Goal: Information Seeking & Learning: Stay updated

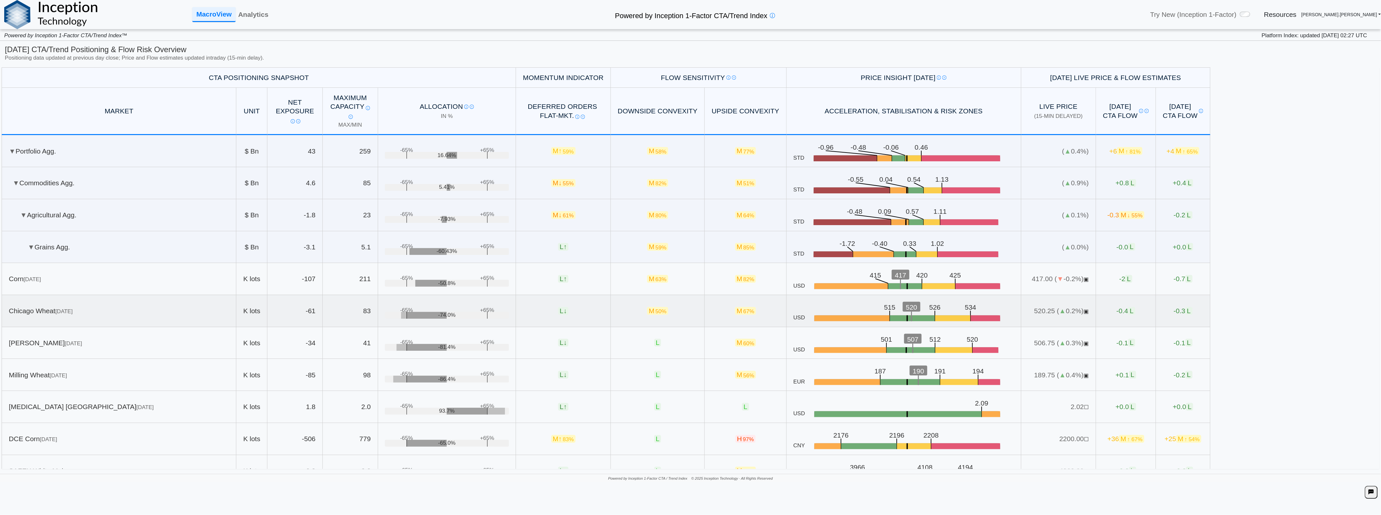
drag, startPoint x: 617, startPoint y: 303, endPoint x: 1186, endPoint y: 314, distance: 569.2
click at [1173, 314] on tr "[GEOGRAPHIC_DATA] Wheat [DATE] K lots -61 83 +65% -65% -74.0% L ↓ M 50% M 67% U…" at bounding box center [606, 311] width 1209 height 32
click at [1337, 302] on table "CTA Positioning Snapshot Momentum Indicator Flow Sensitivity Measures risk that…" at bounding box center [691, 267] width 1378 height 401
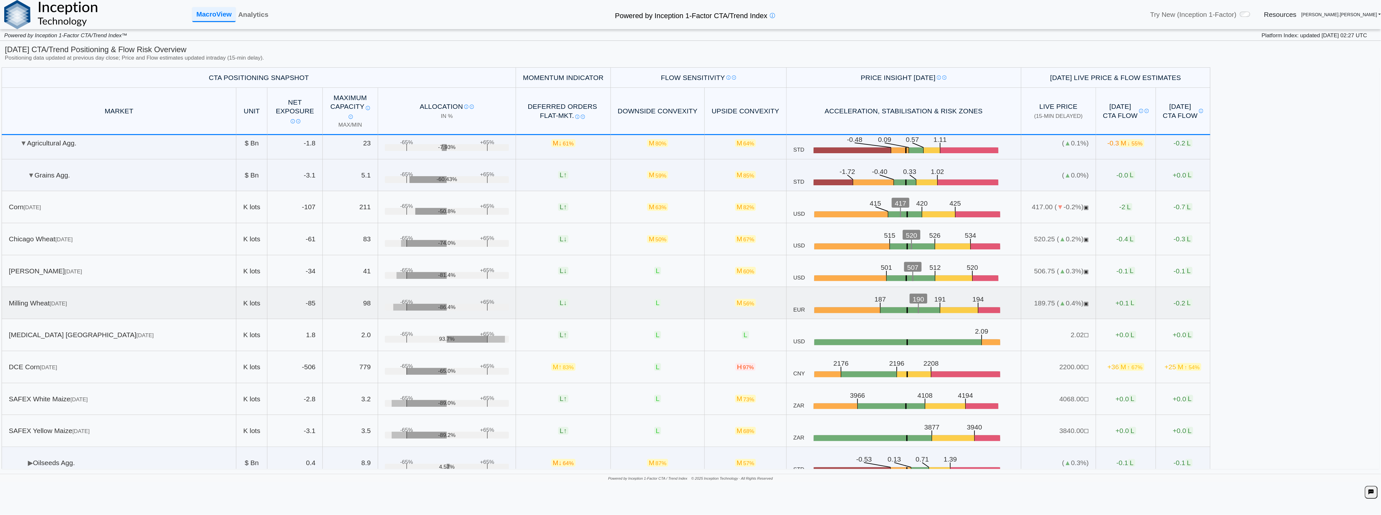
scroll to position [108, 0]
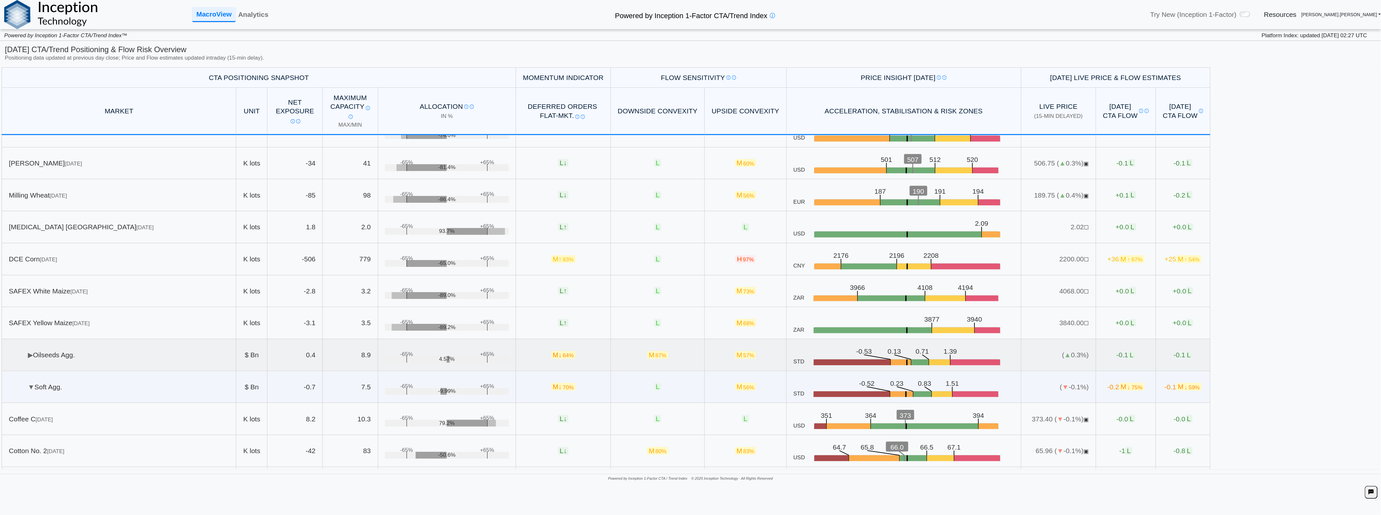
click at [96, 357] on td "▶ Oilseeds Agg." at bounding box center [119, 355] width 235 height 32
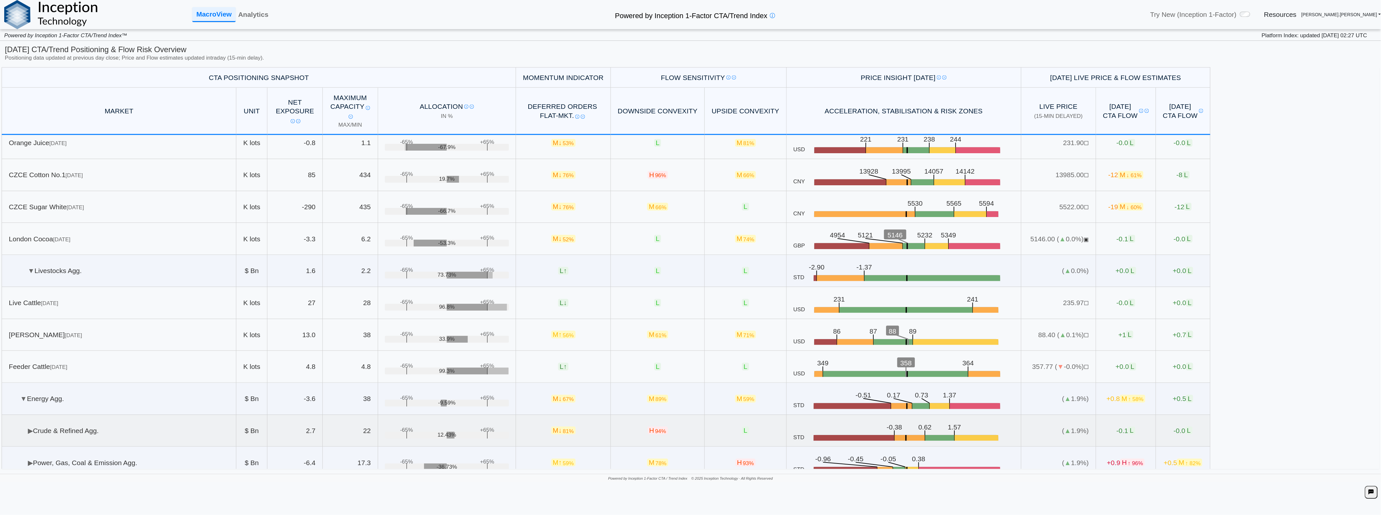
scroll to position [971, 0]
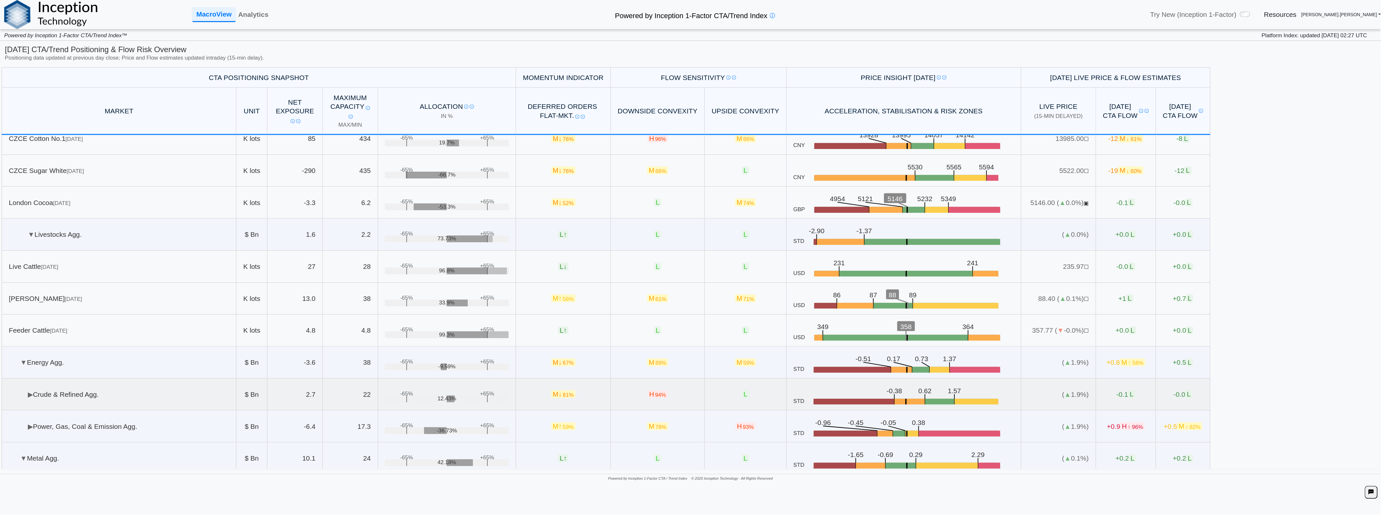
click at [108, 391] on td "▶ Crude & Refined Agg." at bounding box center [119, 394] width 235 height 32
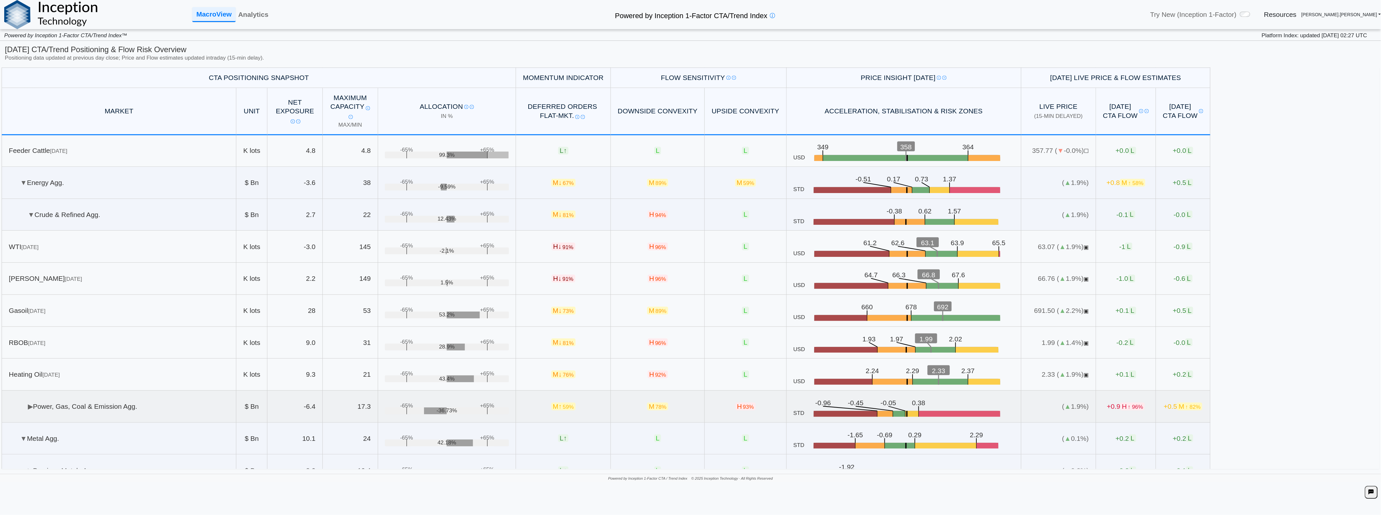
scroll to position [1187, 0]
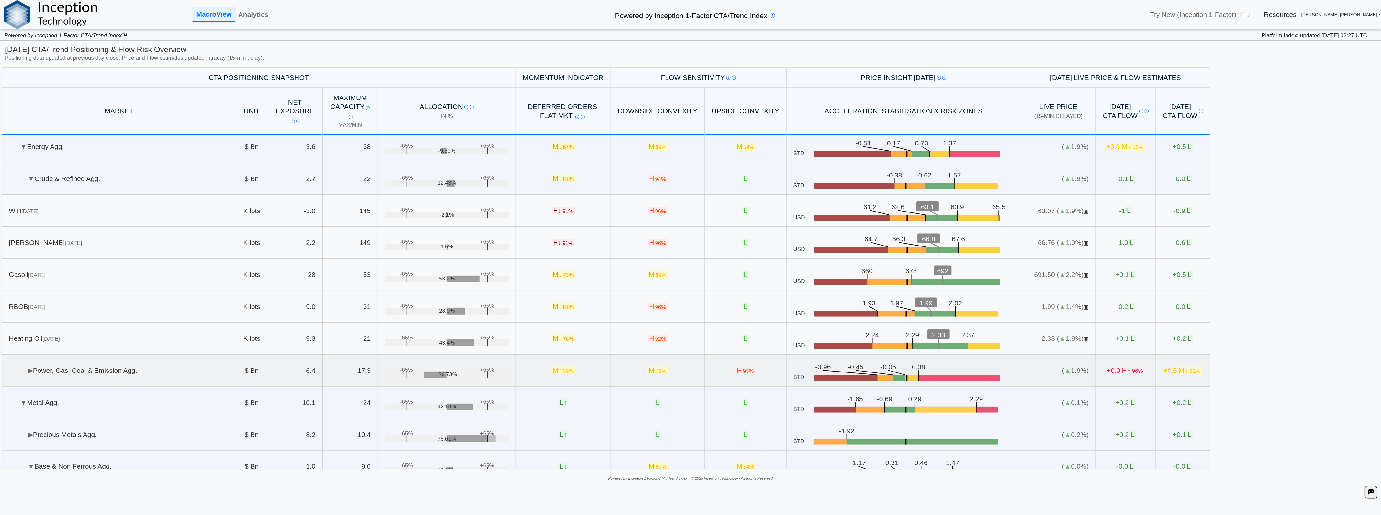
click at [107, 378] on td "▶ Power, Gas, Coal & Emission Agg." at bounding box center [119, 370] width 235 height 32
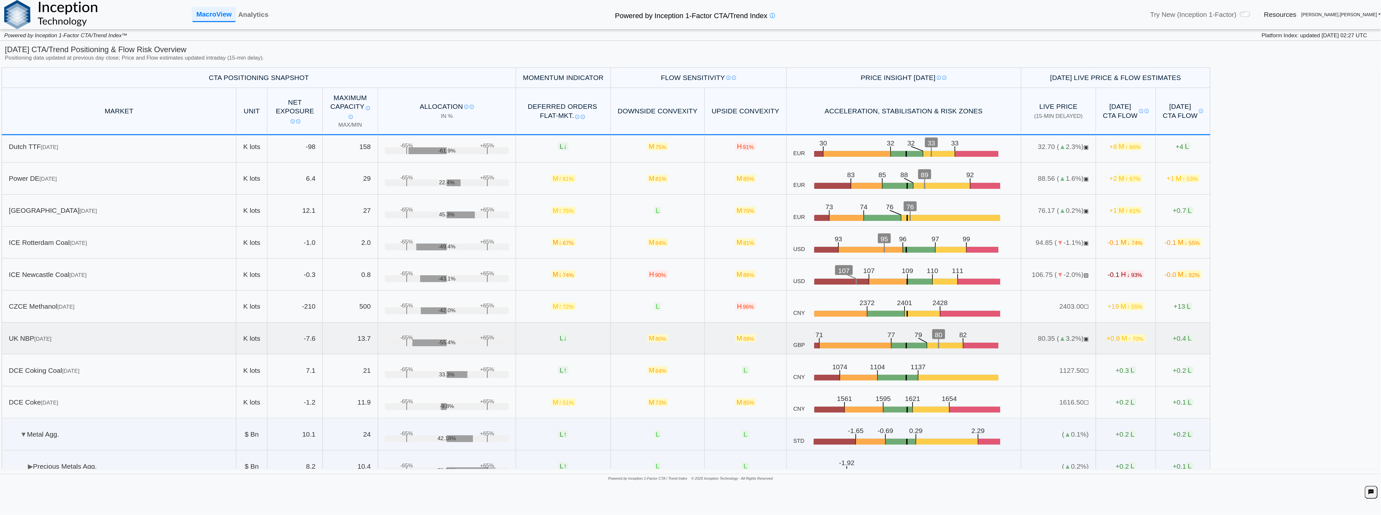
scroll to position [1546, 0]
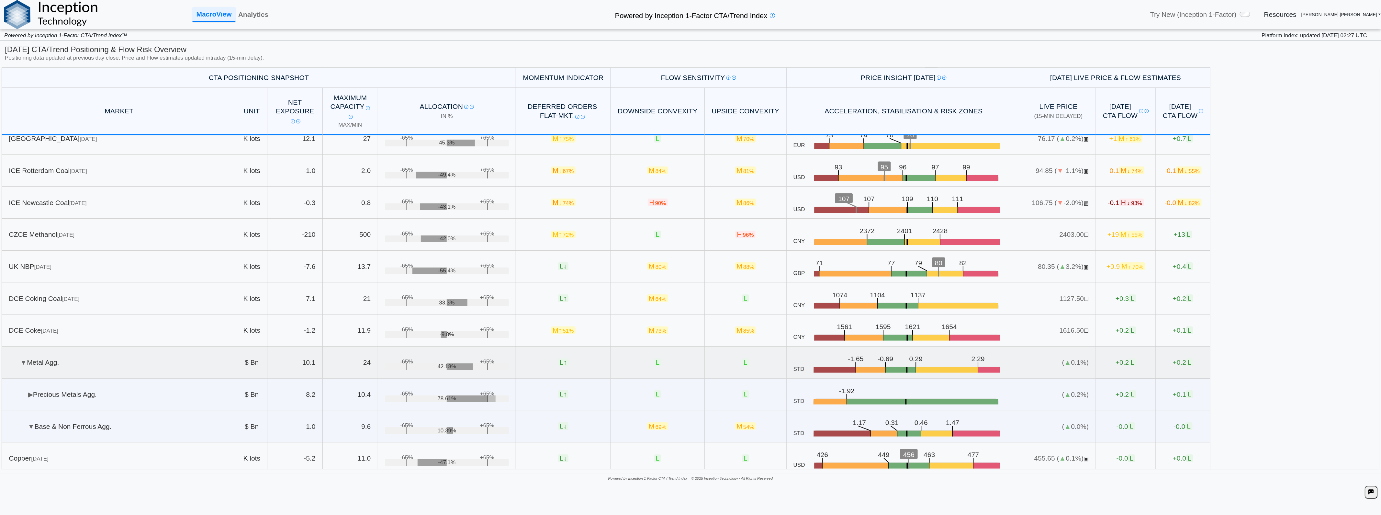
click at [131, 365] on td "▼ Metal Agg." at bounding box center [119, 362] width 235 height 32
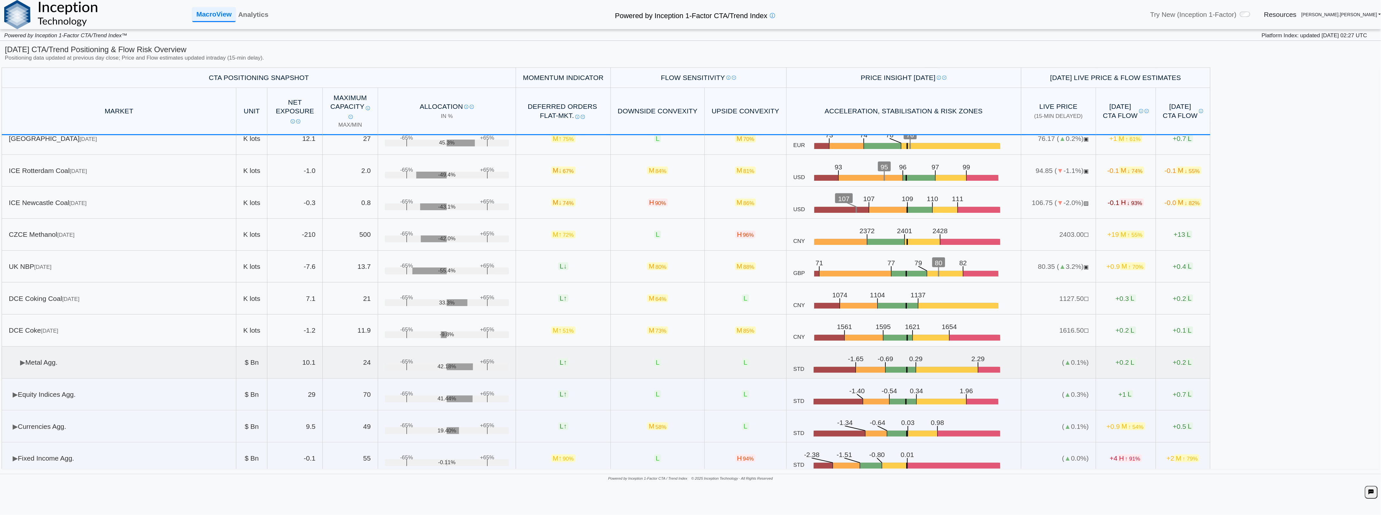
click at [131, 365] on td "▶ Metal Agg." at bounding box center [119, 362] width 235 height 32
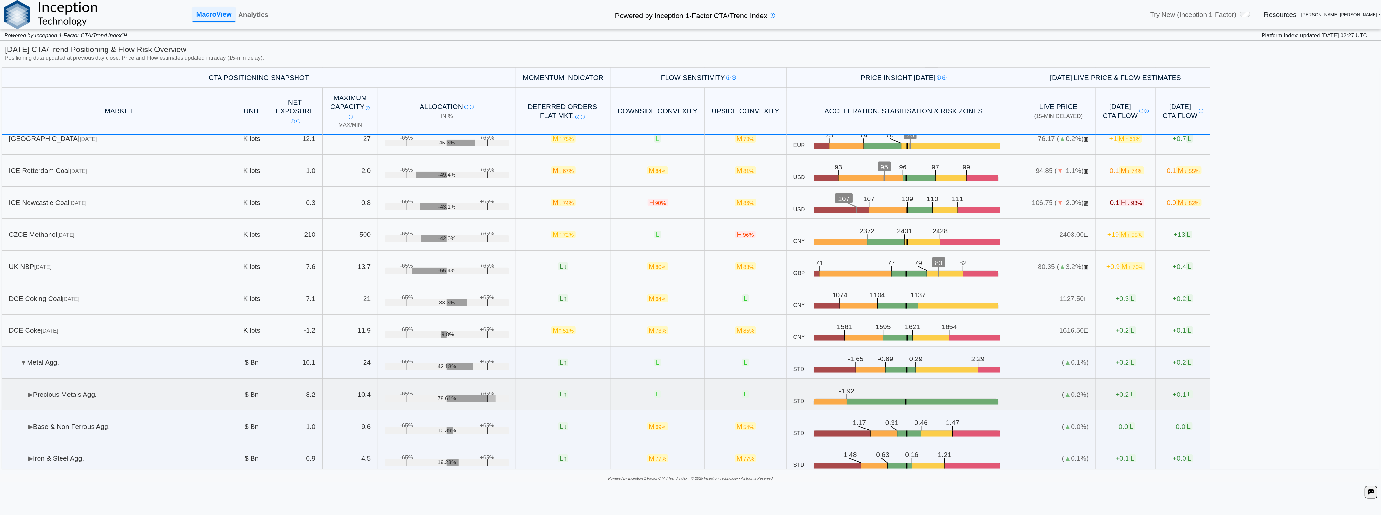
click at [96, 403] on td "▶ Precious Metals Agg." at bounding box center [119, 394] width 235 height 32
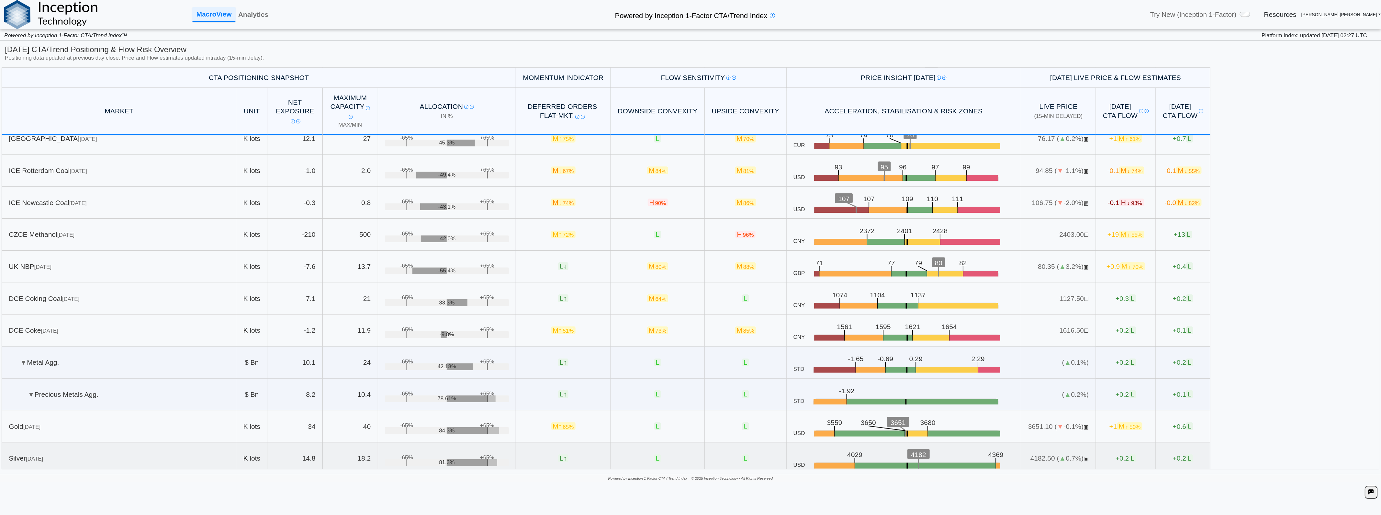
scroll to position [1654, 0]
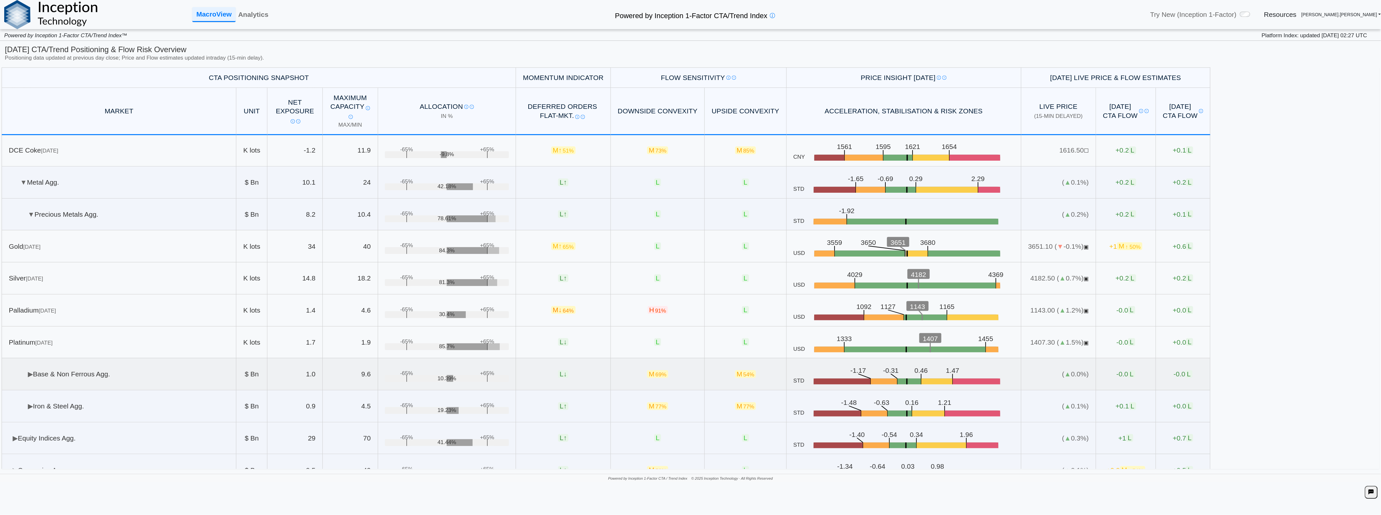
click at [109, 371] on td "▶ Base & Non Ferrous Agg." at bounding box center [119, 374] width 235 height 32
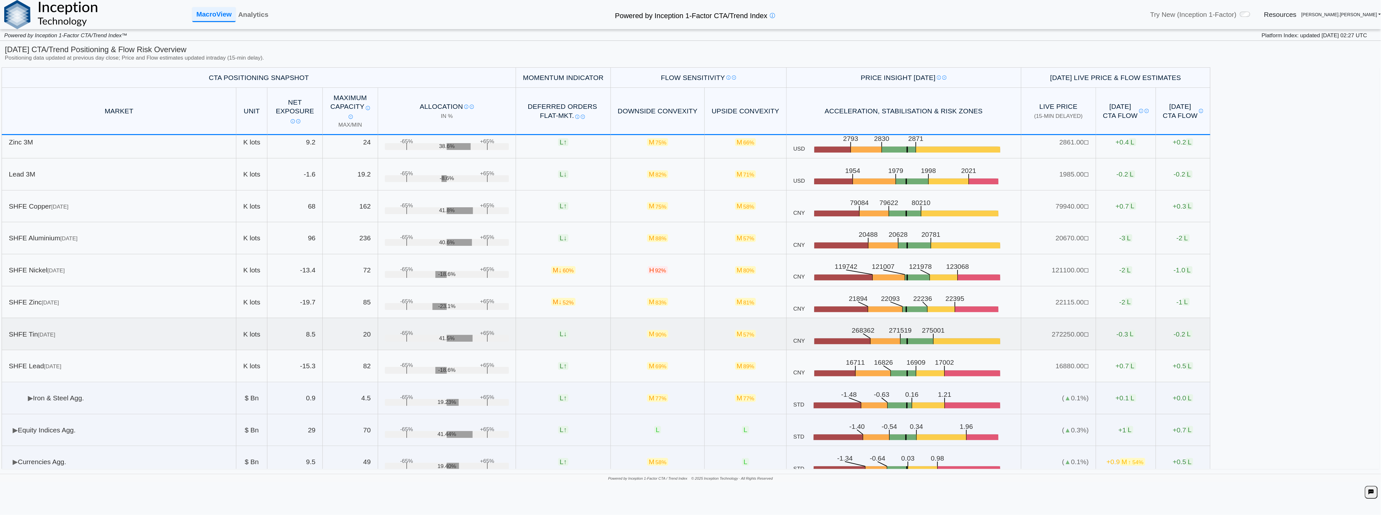
scroll to position [2130, 0]
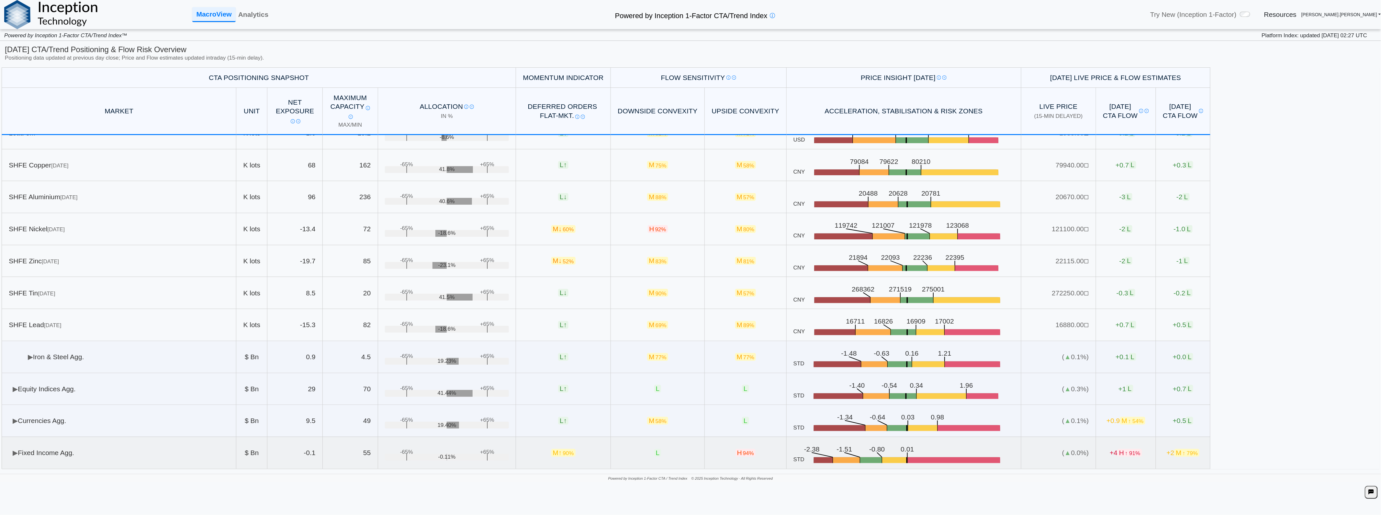
click at [151, 452] on td "▶ Fixed Income Agg." at bounding box center [119, 453] width 235 height 32
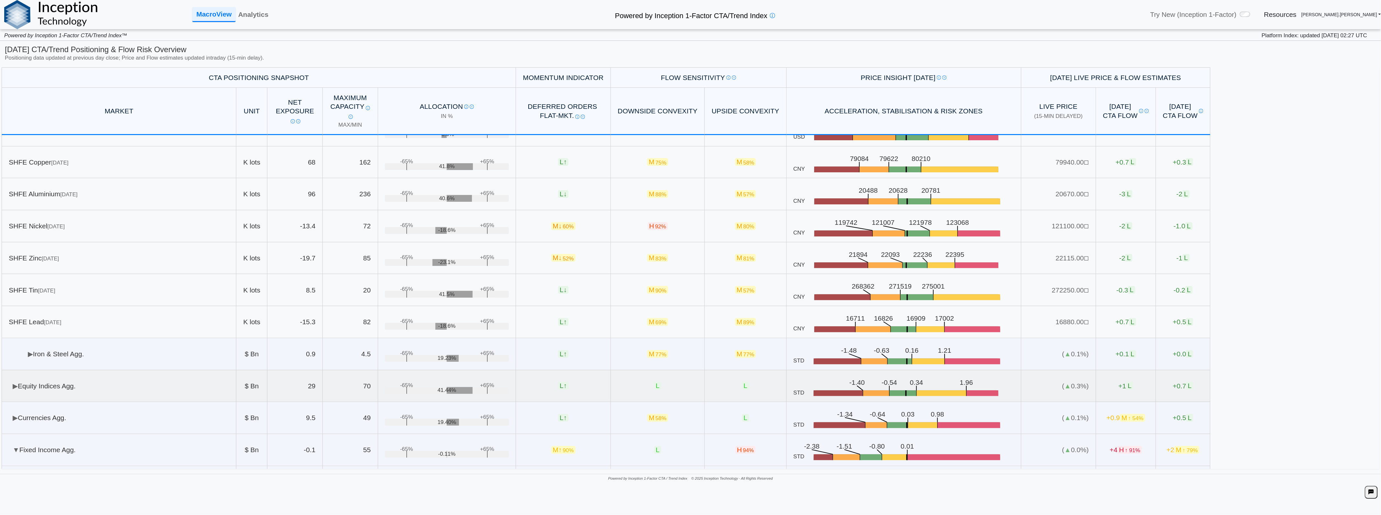
scroll to position [2226, 0]
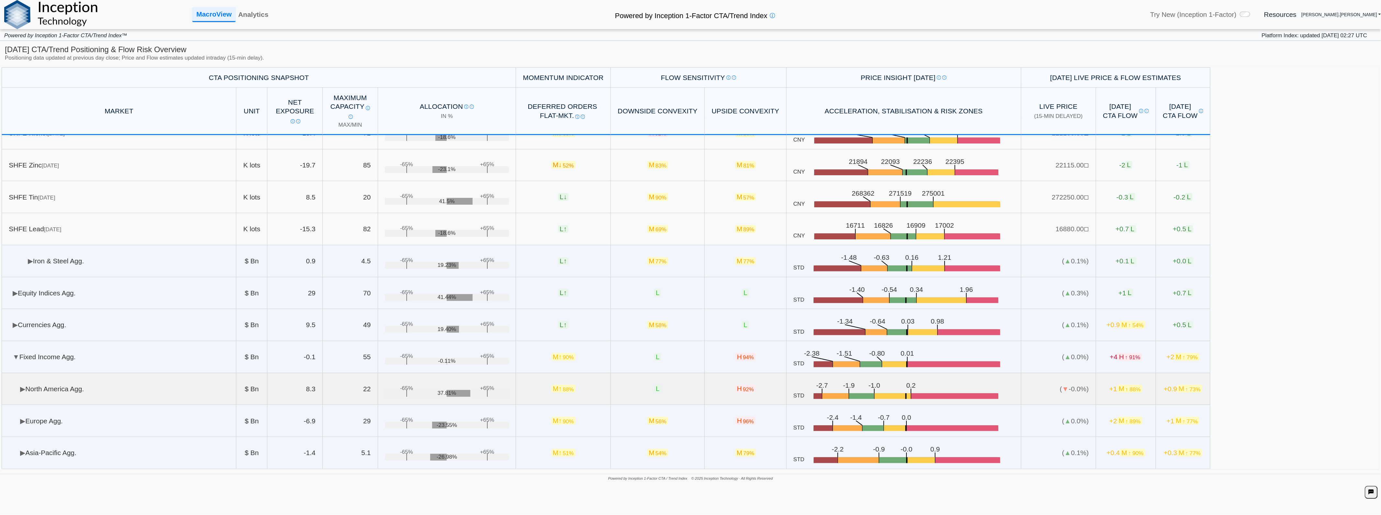
click at [179, 396] on td "▶ [GEOGRAPHIC_DATA] Agg." at bounding box center [119, 389] width 235 height 32
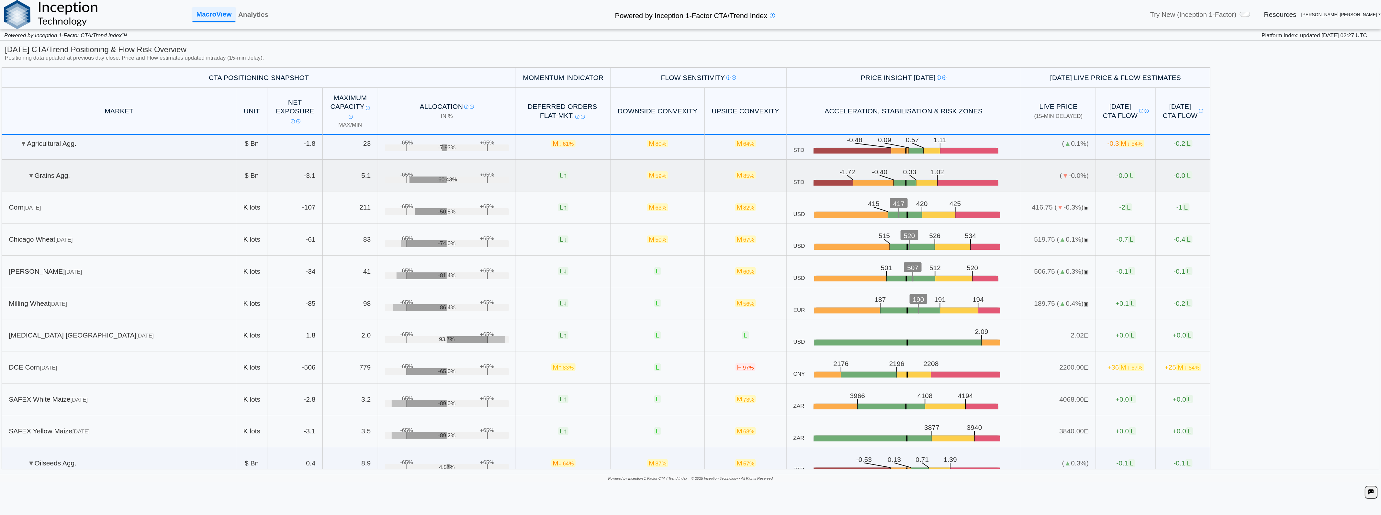
scroll to position [0, 0]
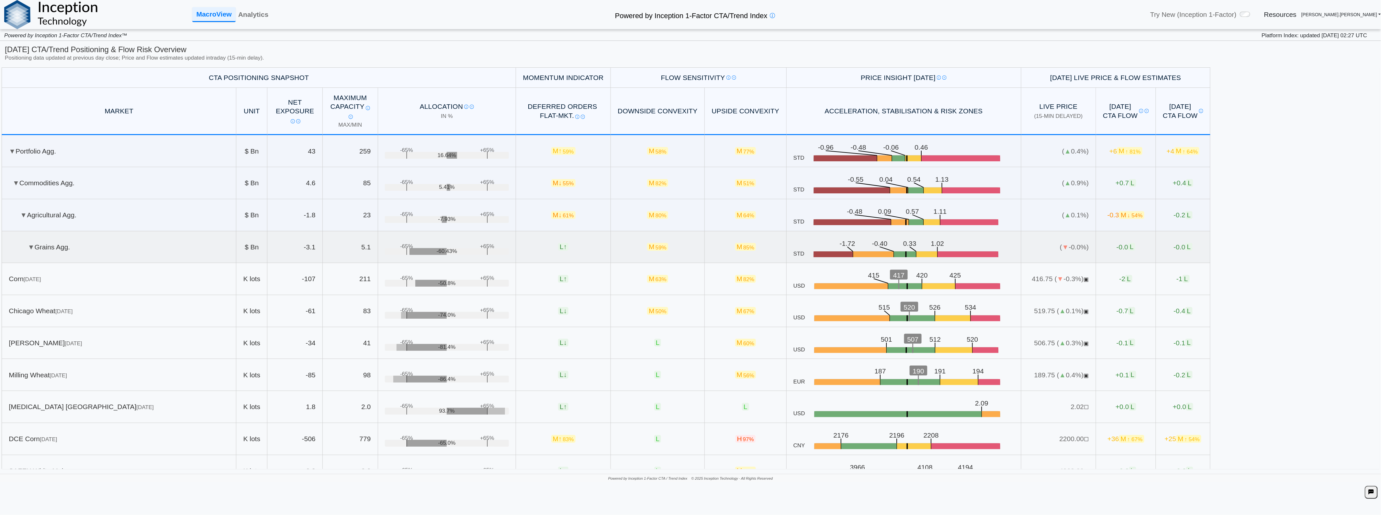
click at [46, 246] on td "▼ Grains Agg." at bounding box center [119, 247] width 235 height 32
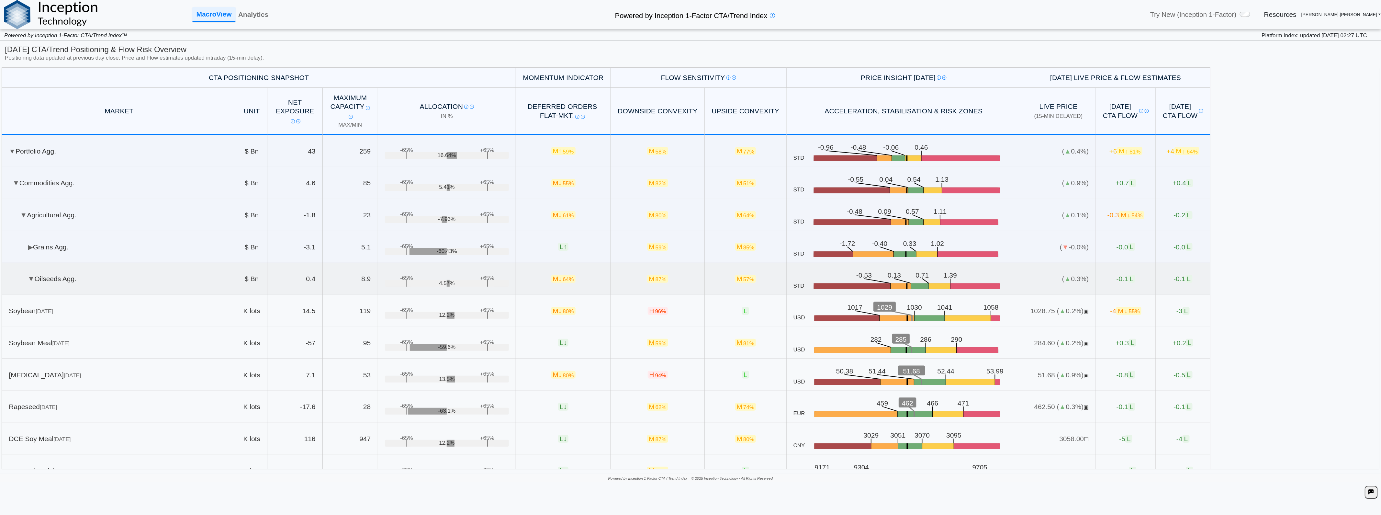
click at [44, 271] on td "▼ Oilseeds Agg." at bounding box center [119, 279] width 235 height 32
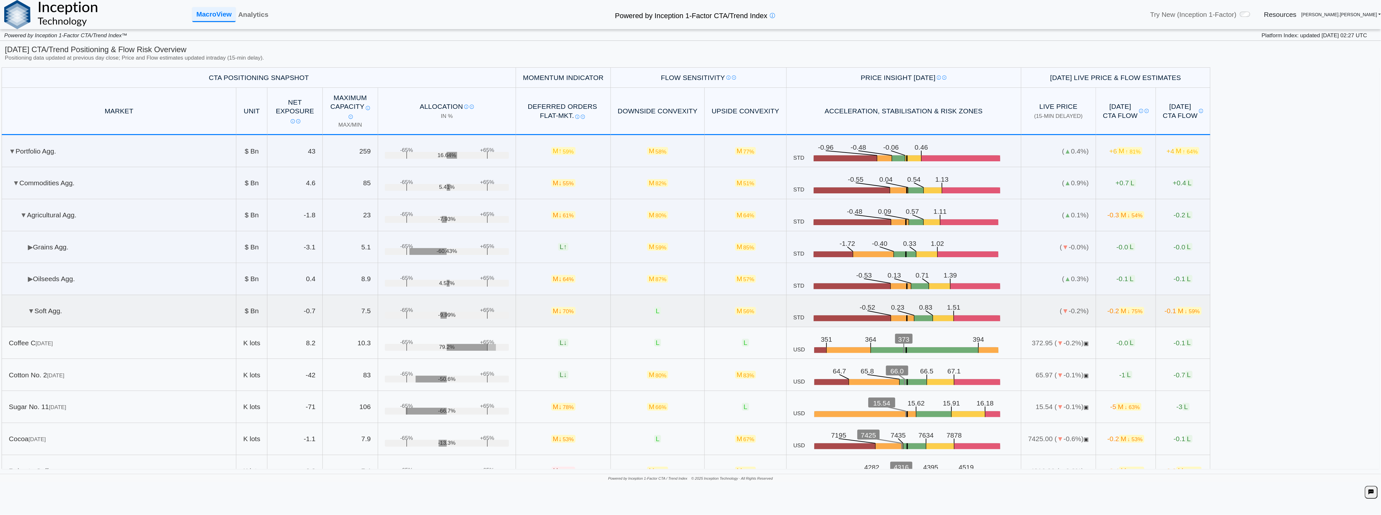
drag, startPoint x: 50, startPoint y: 308, endPoint x: 54, endPoint y: 317, distance: 9.4
click at [50, 308] on td "▼ Soft Agg." at bounding box center [119, 311] width 235 height 32
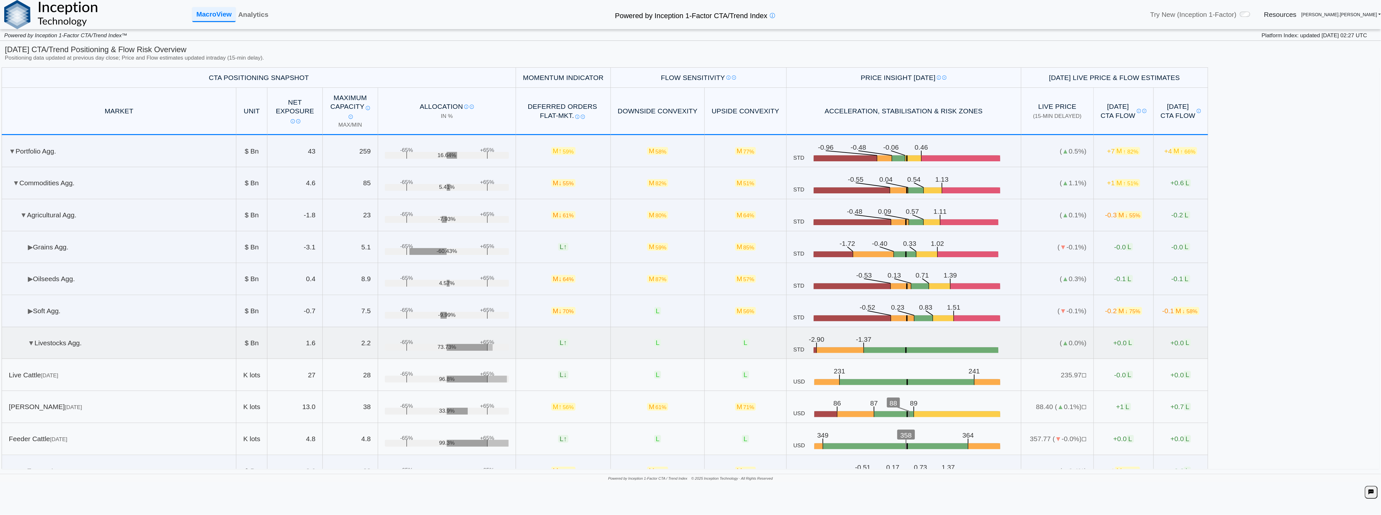
click at [62, 341] on td "▼ Livestocks Agg." at bounding box center [119, 343] width 235 height 32
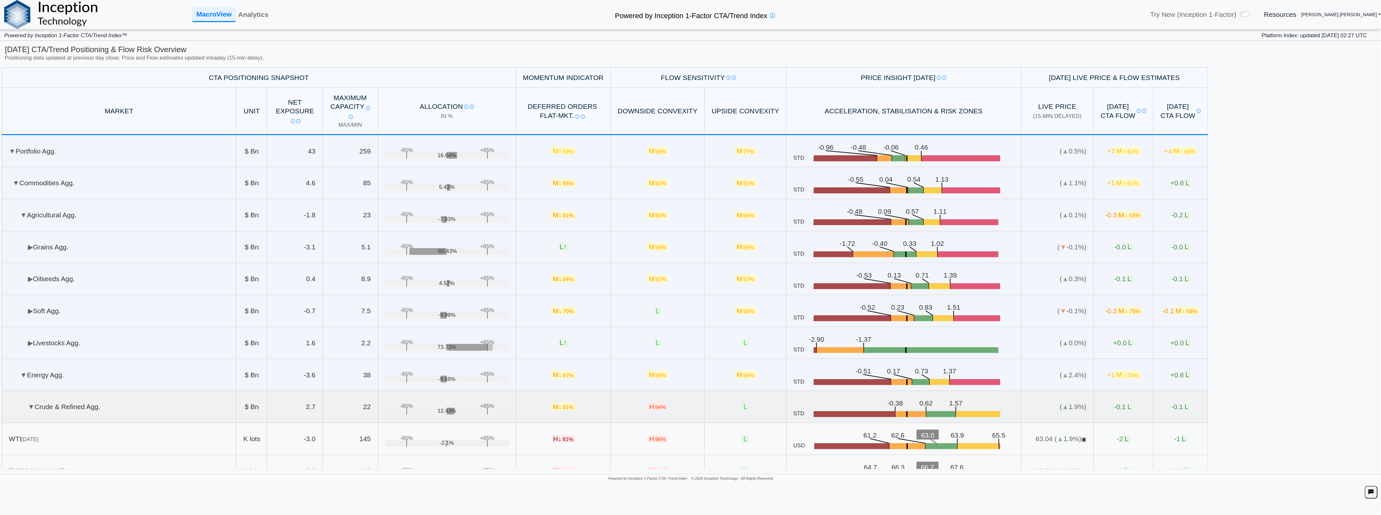
click at [111, 415] on td "▼ Crude & Refined Agg." at bounding box center [119, 407] width 235 height 32
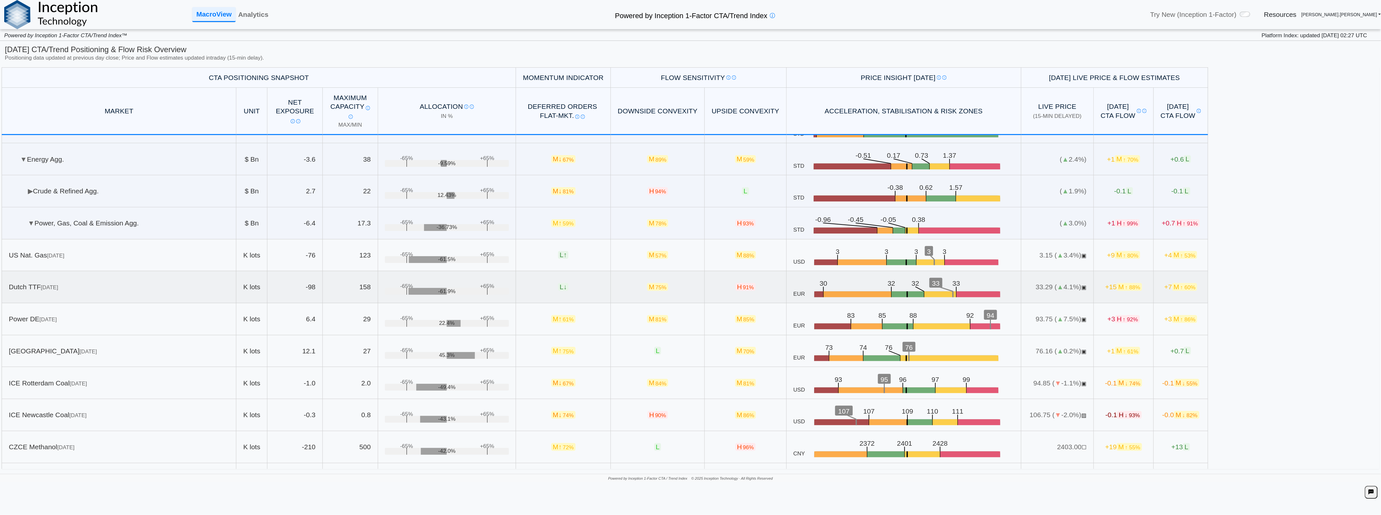
scroll to position [180, 0]
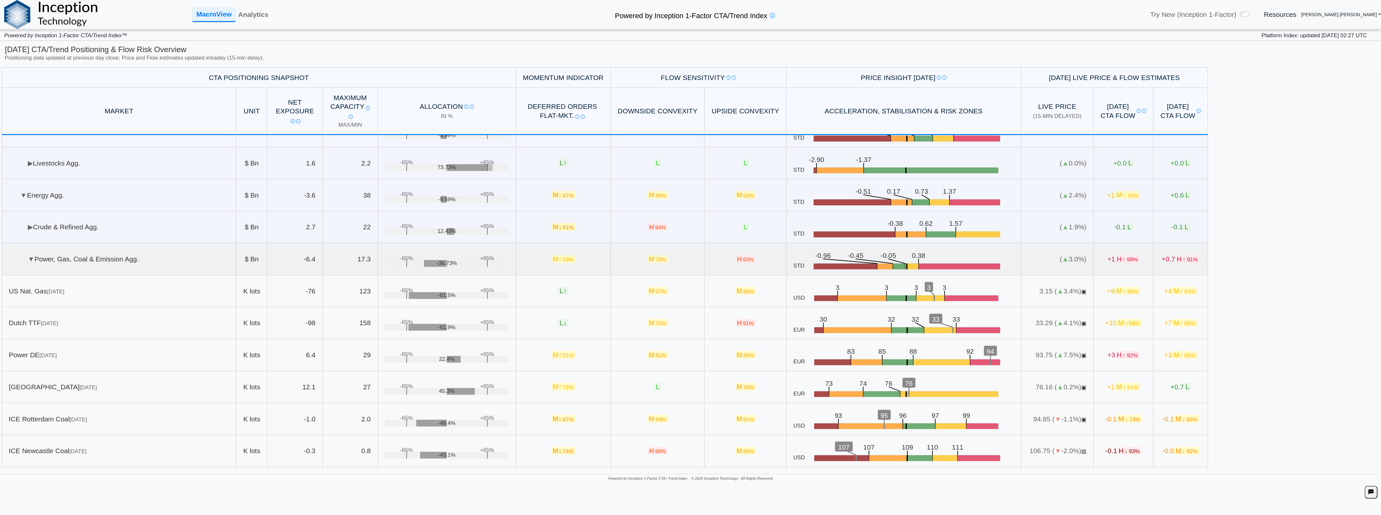
click at [44, 267] on td "▼ Power, Gas, Coal & Emission Agg." at bounding box center [119, 259] width 235 height 32
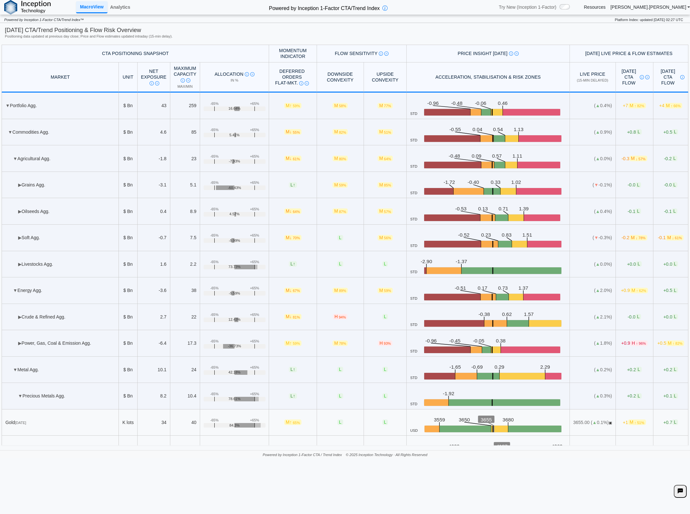
scroll to position [162, 0]
